Goal: Information Seeking & Learning: Learn about a topic

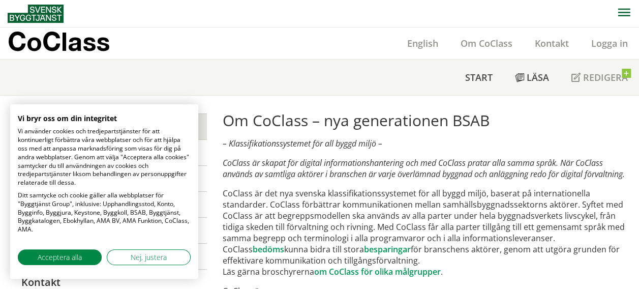
click at [422, 207] on p "CoClass är det nya svenska klassifikationssystemet för all byggd miljö, baserat…" at bounding box center [424, 231] width 404 height 89
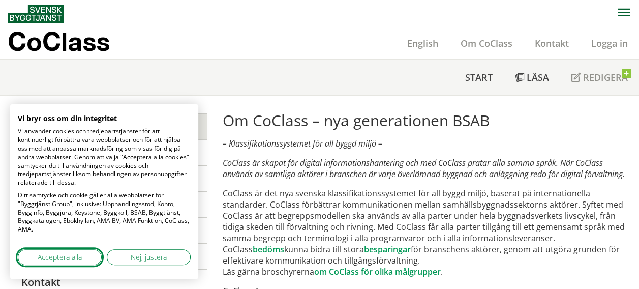
click at [71, 257] on span "Acceptera alla" at bounding box center [60, 256] width 44 height 11
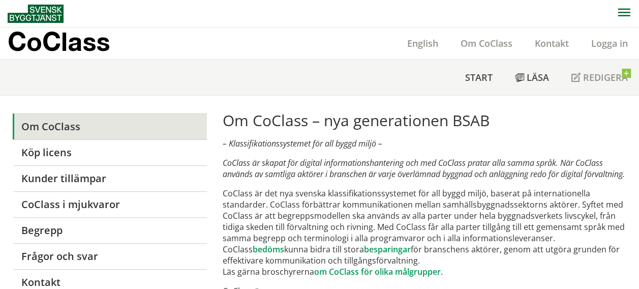
click at [323, 200] on p "CoClass är det nya svenska klassifikationssystemet för all byggd miljö, baserat…" at bounding box center [424, 231] width 404 height 89
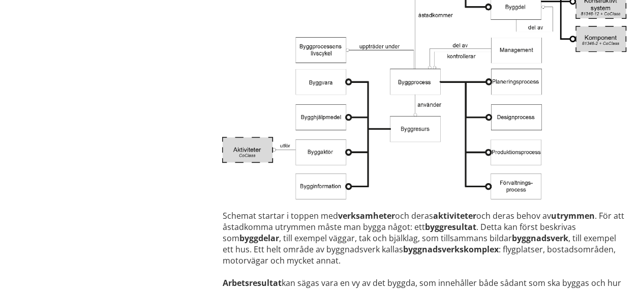
scroll to position [1992, 0]
